Goal: Task Accomplishment & Management: Complete application form

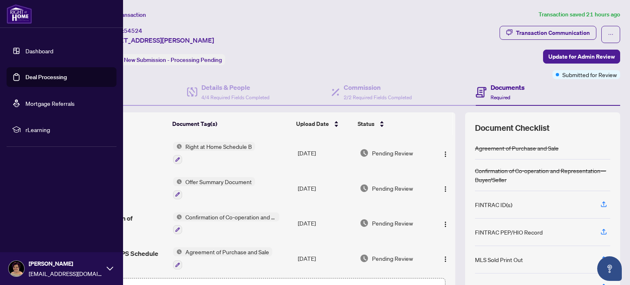
click at [26, 80] on link "Deal Processing" at bounding box center [45, 76] width 41 height 7
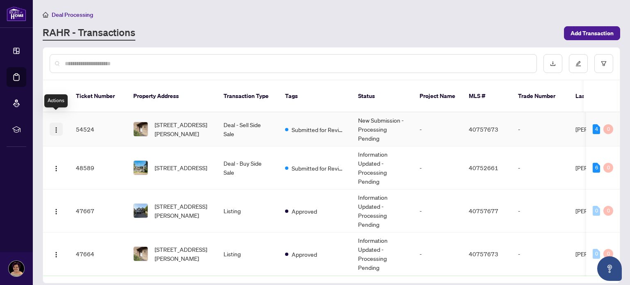
click at [56, 127] on img "button" at bounding box center [56, 130] width 7 height 7
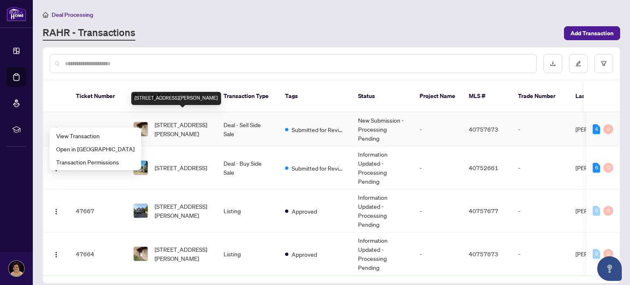
click at [182, 120] on span "[STREET_ADDRESS][PERSON_NAME]" at bounding box center [183, 129] width 56 height 18
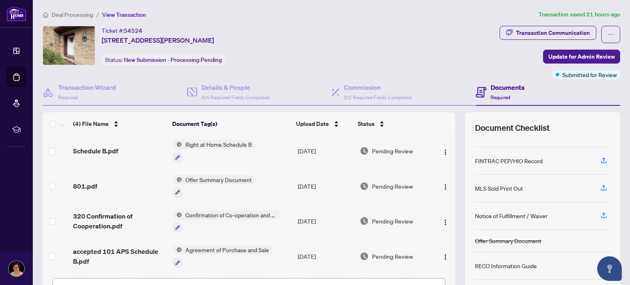
click at [376, 244] on td "Pending Review" at bounding box center [395, 256] width 77 height 35
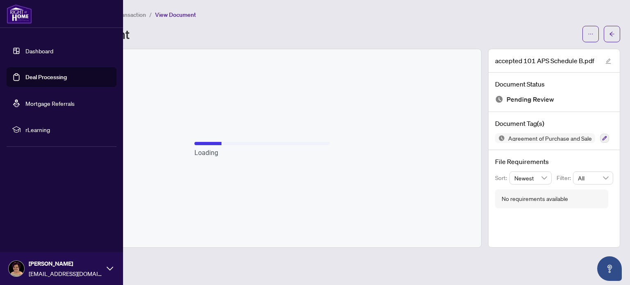
click at [25, 76] on link "Deal Processing" at bounding box center [45, 76] width 41 height 7
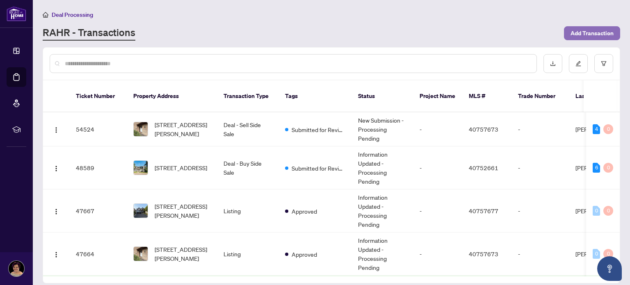
click at [583, 31] on span "Add Transaction" at bounding box center [592, 33] width 43 height 13
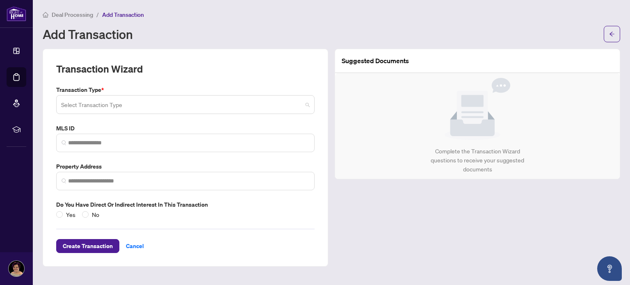
click at [307, 105] on span at bounding box center [185, 105] width 249 height 16
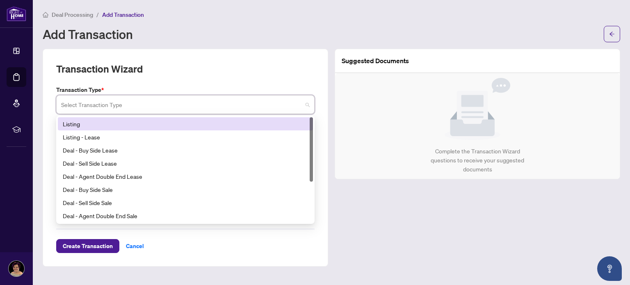
click at [262, 72] on div "Transaction Wizard" at bounding box center [185, 73] width 259 height 23
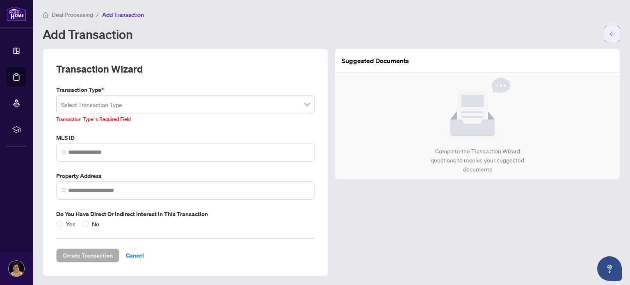
click at [613, 34] on icon "arrow-left" at bounding box center [612, 34] width 5 height 5
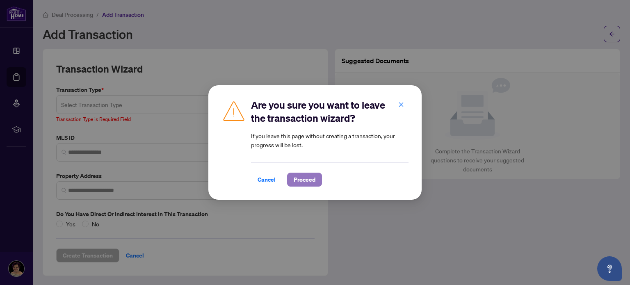
click at [305, 182] on span "Proceed" at bounding box center [305, 179] width 22 height 13
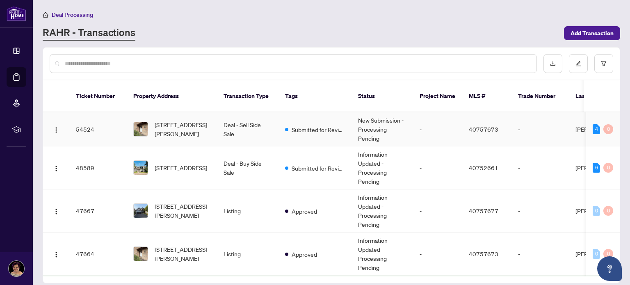
click at [82, 120] on td "54524" at bounding box center [97, 129] width 57 height 34
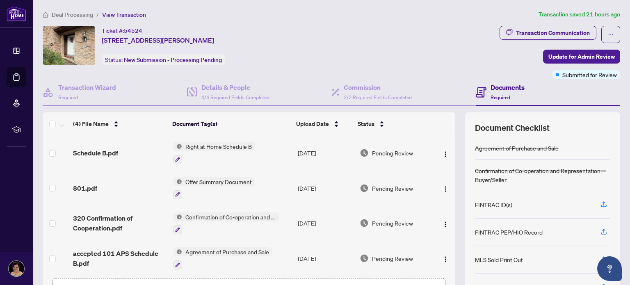
click at [497, 87] on h4 "Documents" at bounding box center [508, 87] width 34 height 10
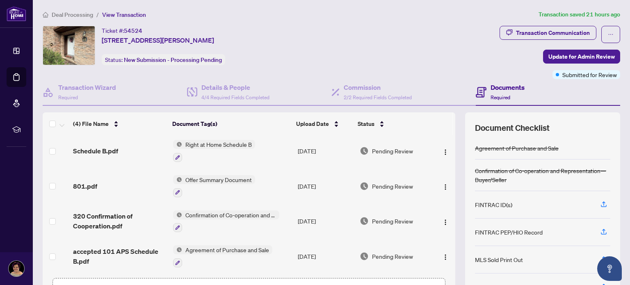
scroll to position [57, 0]
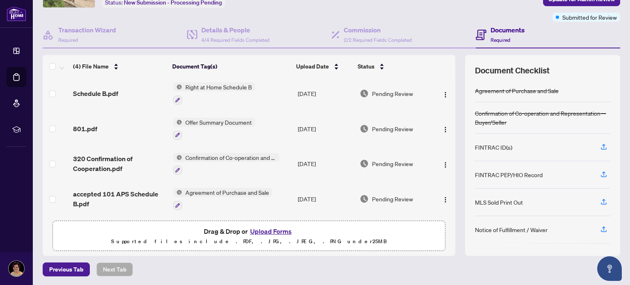
click at [284, 244] on p "Supported files include .PDF, .JPG, .JPEG, .PNG under 25 MB" at bounding box center [249, 242] width 382 height 10
click at [264, 231] on button "Upload Forms" at bounding box center [271, 231] width 46 height 11
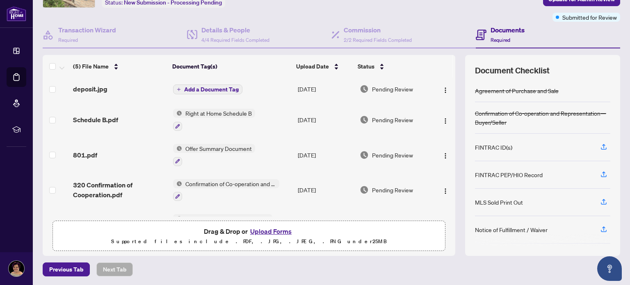
click at [190, 88] on span "Add a Document Tag" at bounding box center [211, 90] width 55 height 6
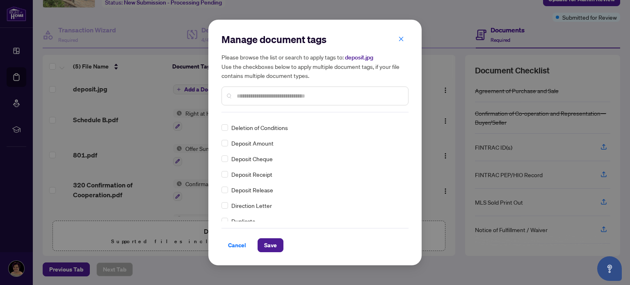
scroll to position [0, 0]
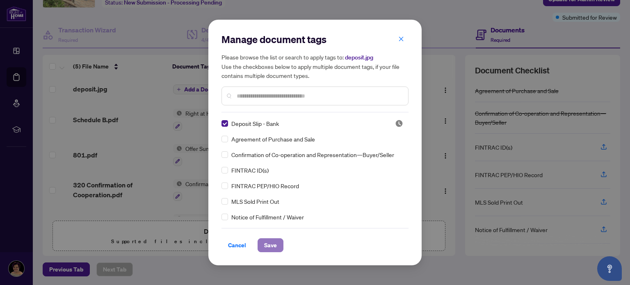
click at [270, 246] on span "Save" at bounding box center [270, 245] width 13 height 13
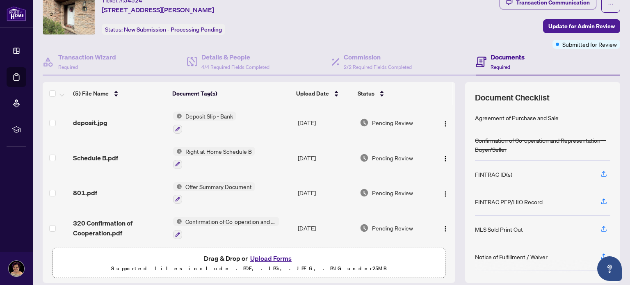
scroll to position [30, 0]
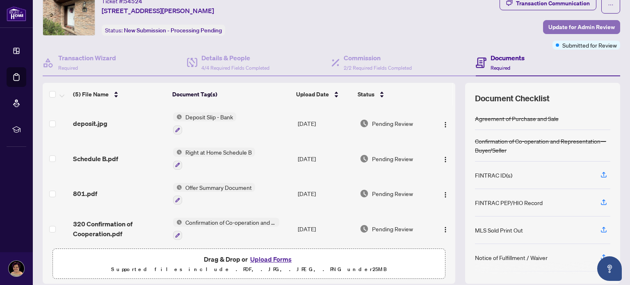
click at [561, 25] on span "Update for Admin Review" at bounding box center [582, 27] width 66 height 13
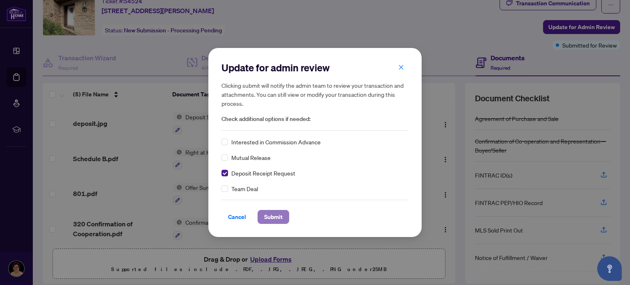
click at [277, 217] on span "Submit" at bounding box center [273, 217] width 18 height 13
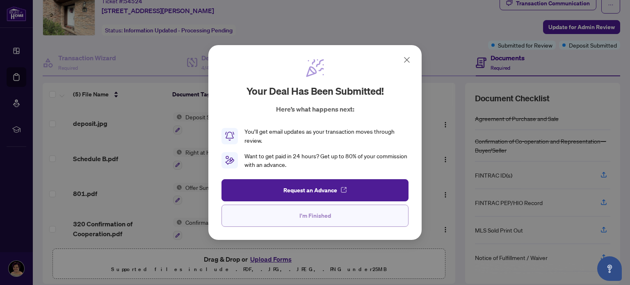
click at [304, 221] on span "I'm Finished" at bounding box center [316, 215] width 32 height 13
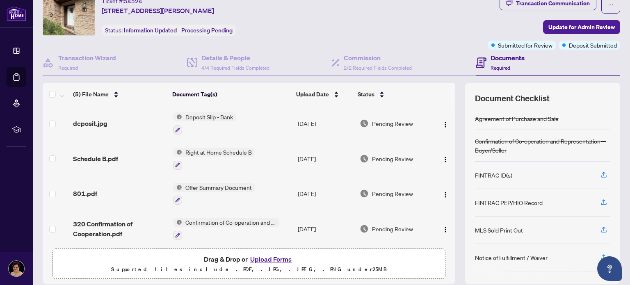
scroll to position [0, 0]
